Goal: Transaction & Acquisition: Book appointment/travel/reservation

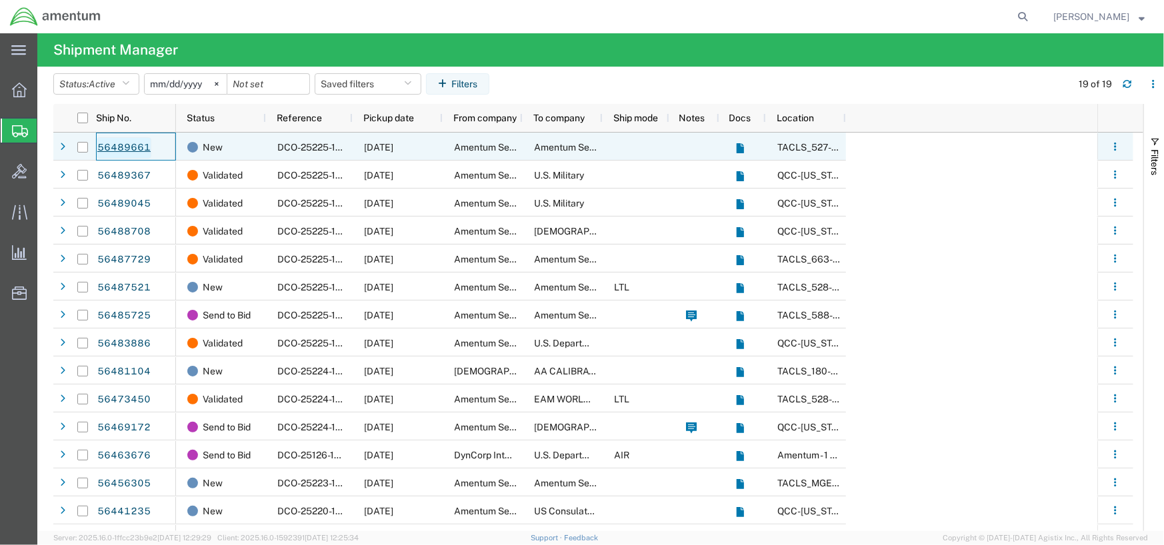
click at [137, 149] on link "56489661" at bounding box center [124, 147] width 55 height 21
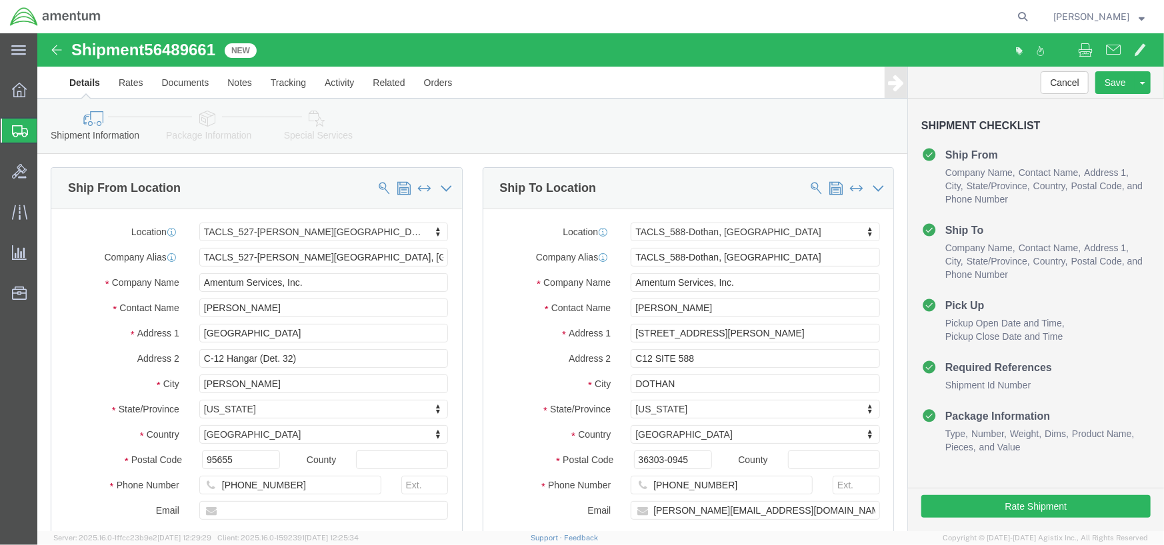
select select "42691"
select select "42706"
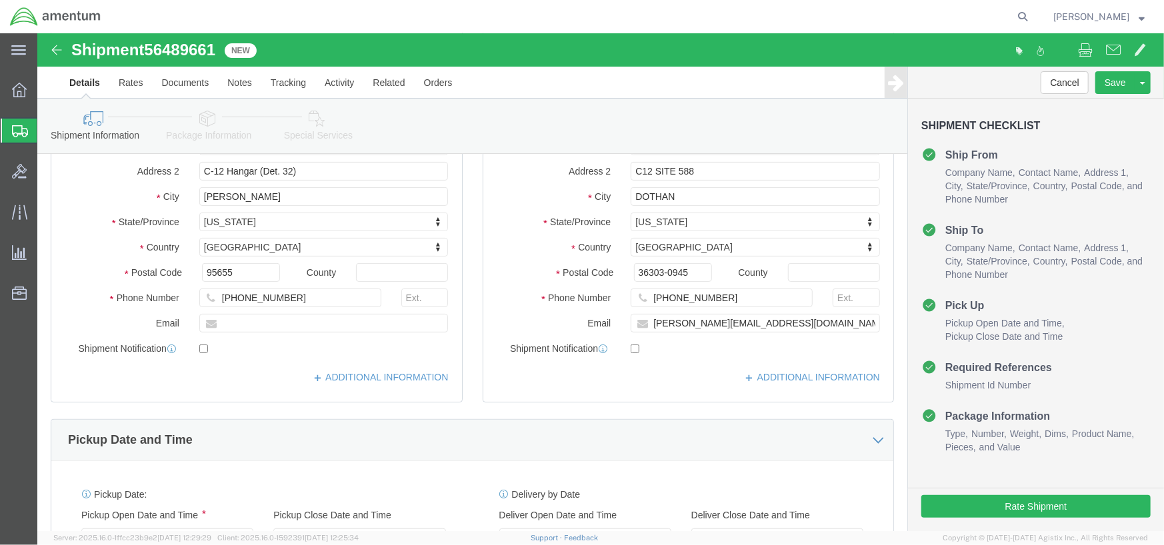
scroll to position [387, 0]
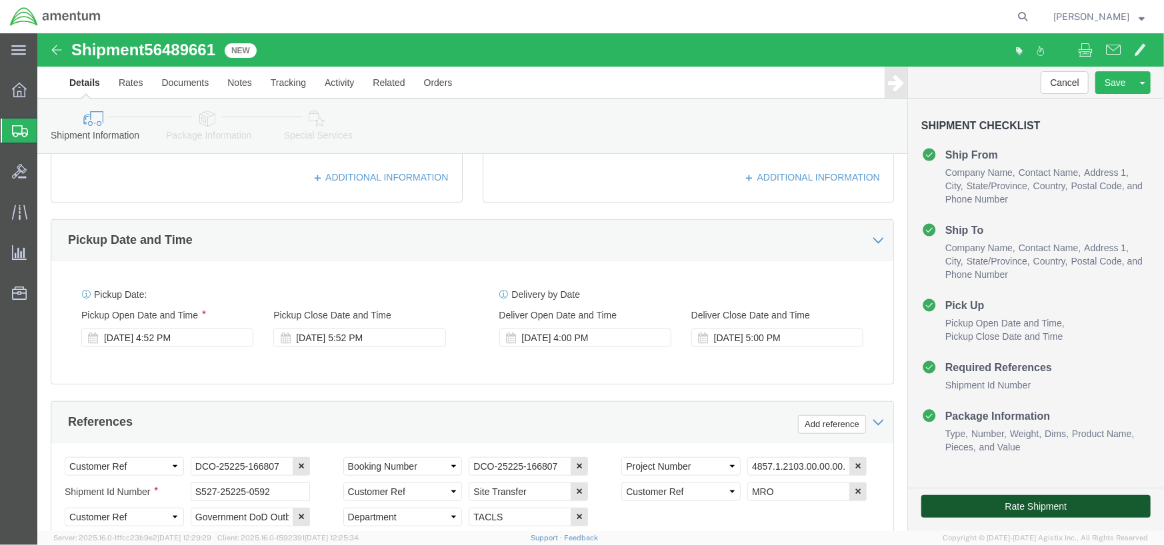
click button "Rate Shipment"
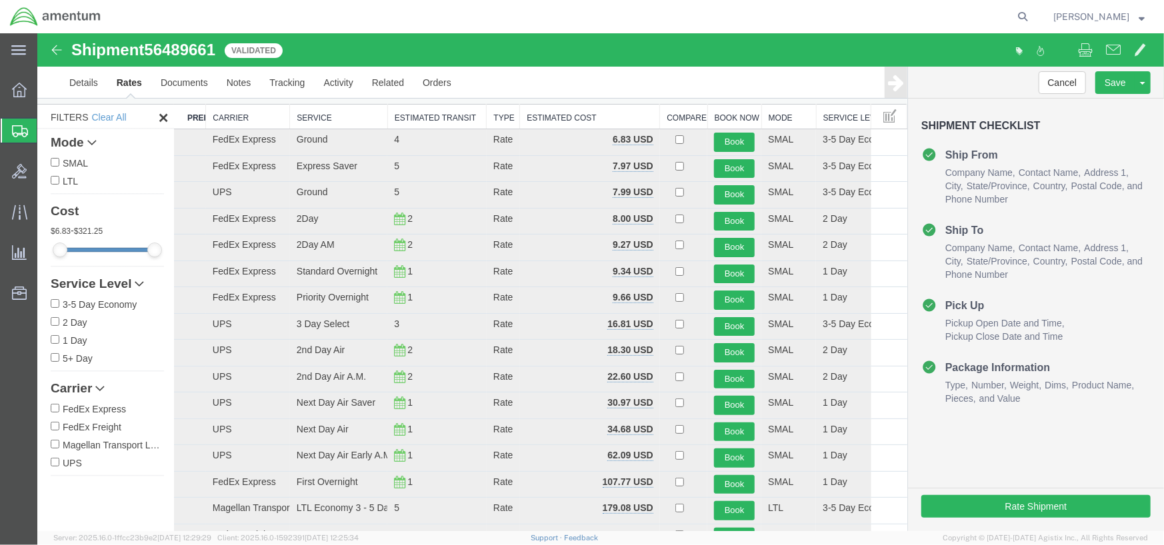
scroll to position [52, 0]
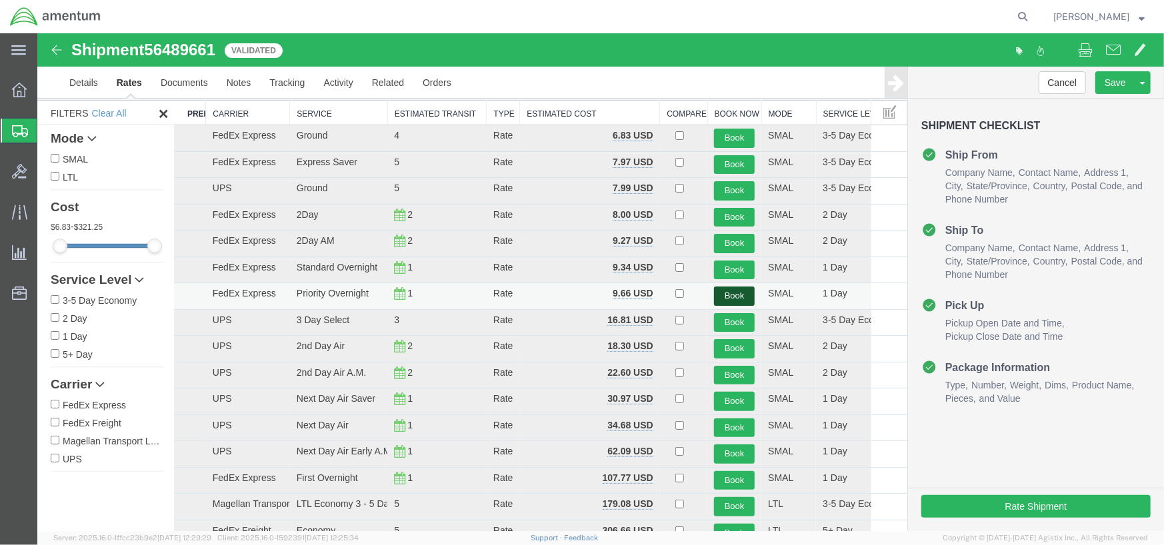
click at [720, 295] on button "Book" at bounding box center [733, 295] width 41 height 19
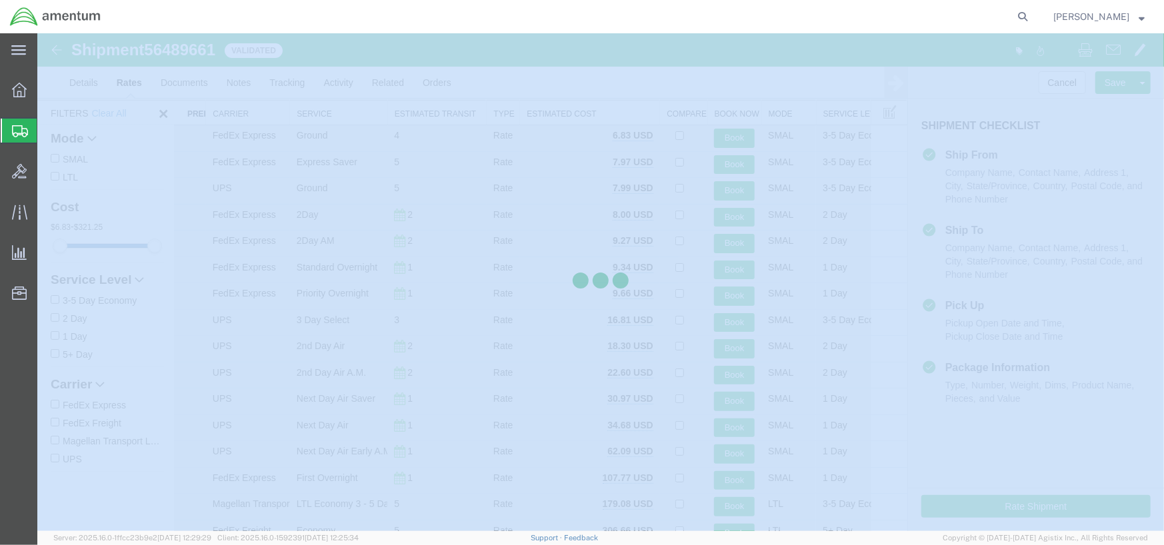
click at [720, 295] on div at bounding box center [600, 282] width 1126 height 498
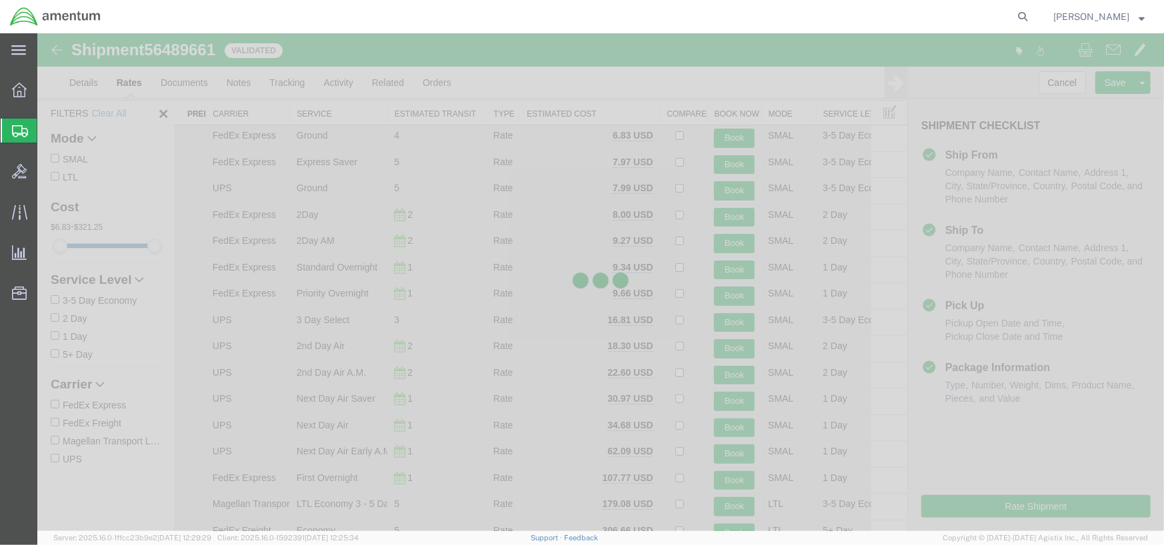
scroll to position [0, 0]
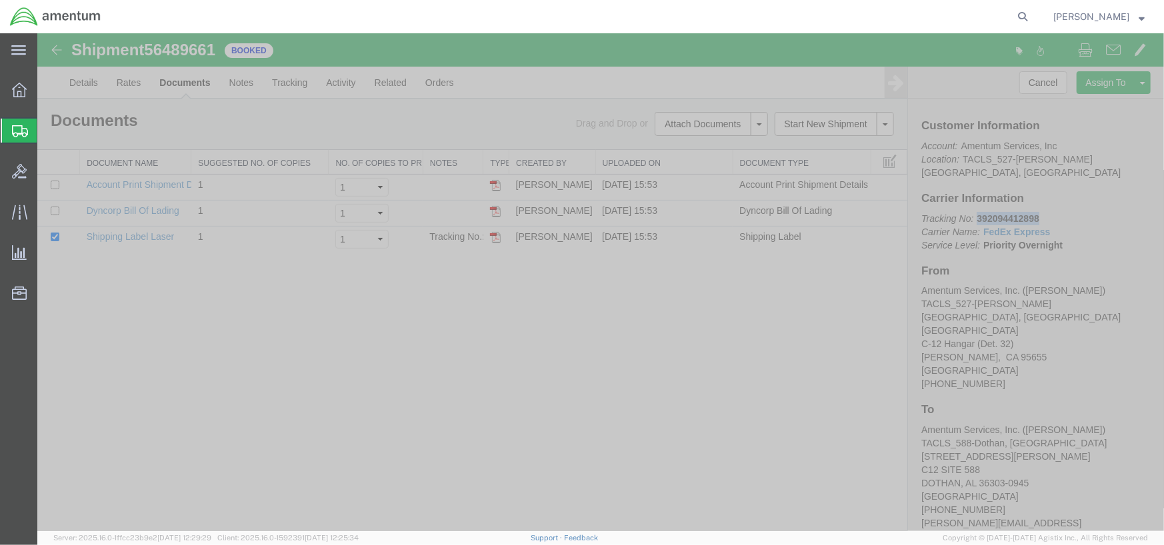
drag, startPoint x: 994, startPoint y: 206, endPoint x: 1038, endPoint y: 203, distance: 44.7
click at [1038, 211] on p "Tracking No: 392094412898 Carrier Name: FedEx Express FedEx Express Service Lev…" at bounding box center [1034, 231] width 229 height 40
copy b "392094412898"
click at [491, 235] on img at bounding box center [494, 236] width 11 height 11
click at [361, 323] on div "Shipment 56489661 3 of 3 Booked Details Rates Documents Notes Tracking Activity…" at bounding box center [600, 282] width 1126 height 498
